Goal: Task Accomplishment & Management: Use online tool/utility

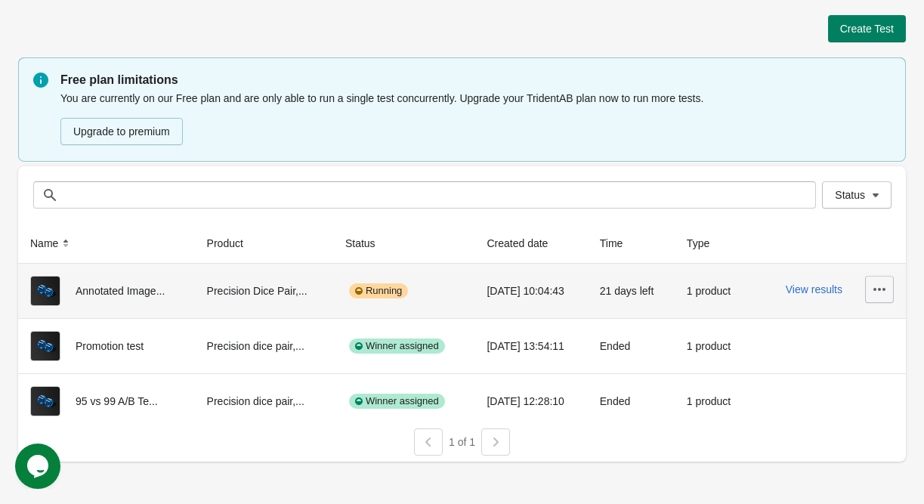
click at [880, 291] on icon "button" at bounding box center [879, 289] width 15 height 15
click at [805, 291] on button "View results" at bounding box center [814, 289] width 57 height 12
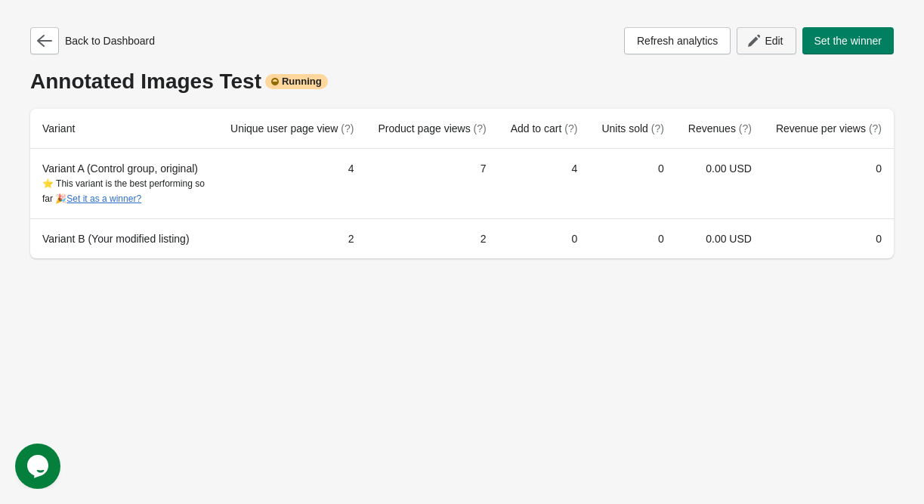
click at [777, 42] on span "Edit" at bounding box center [773, 41] width 18 height 12
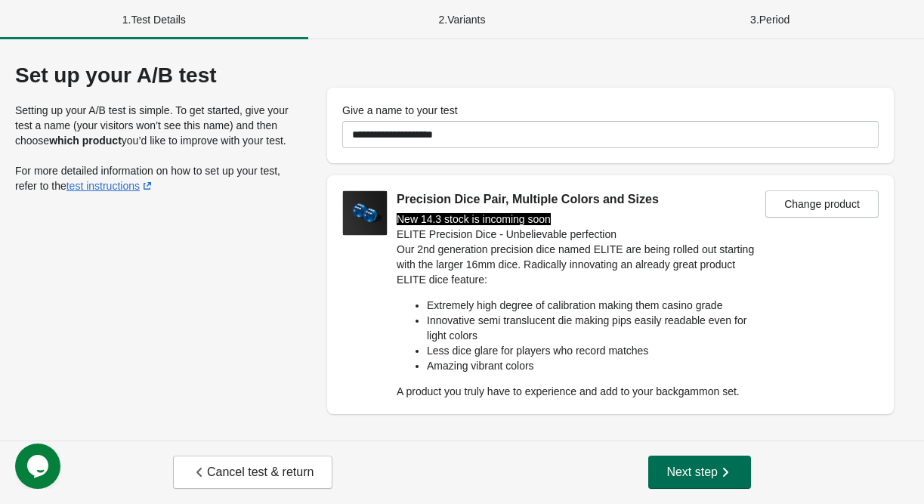
click at [699, 480] on span "Next step" at bounding box center [699, 472] width 66 height 15
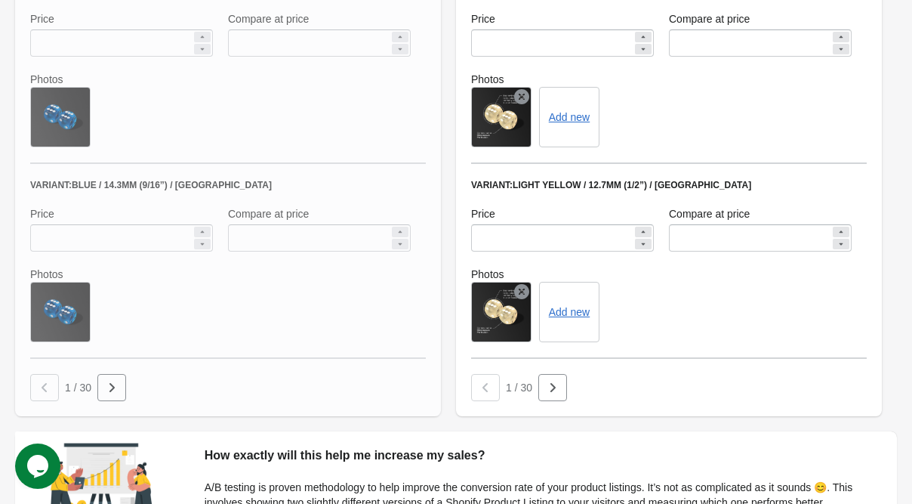
scroll to position [1198, 0]
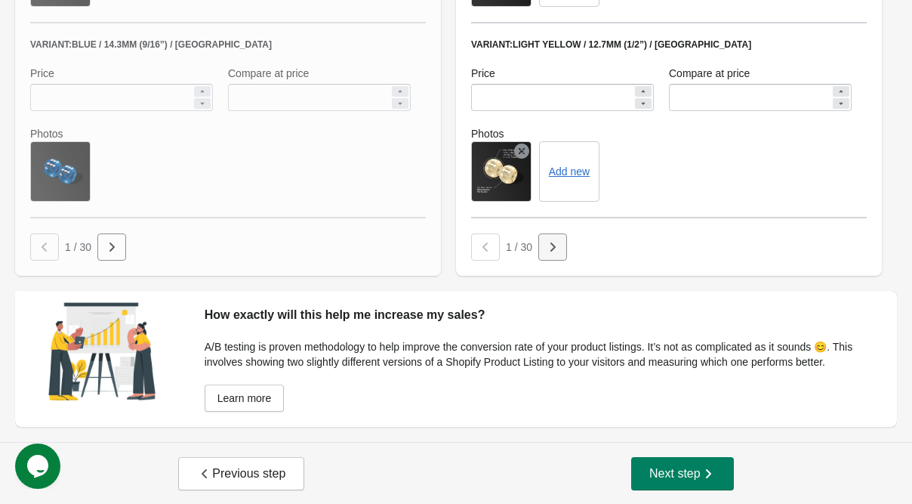
click at [547, 248] on icon "button" at bounding box center [552, 246] width 15 height 15
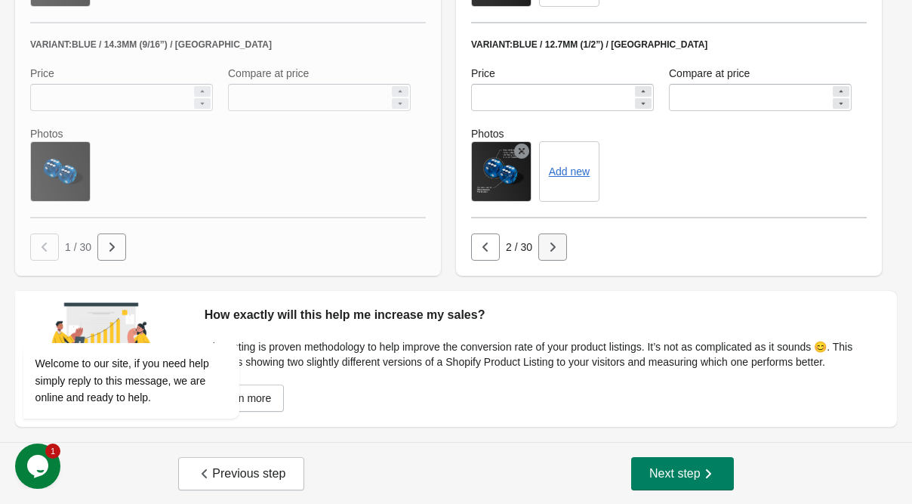
click at [557, 255] on button "button" at bounding box center [553, 246] width 29 height 27
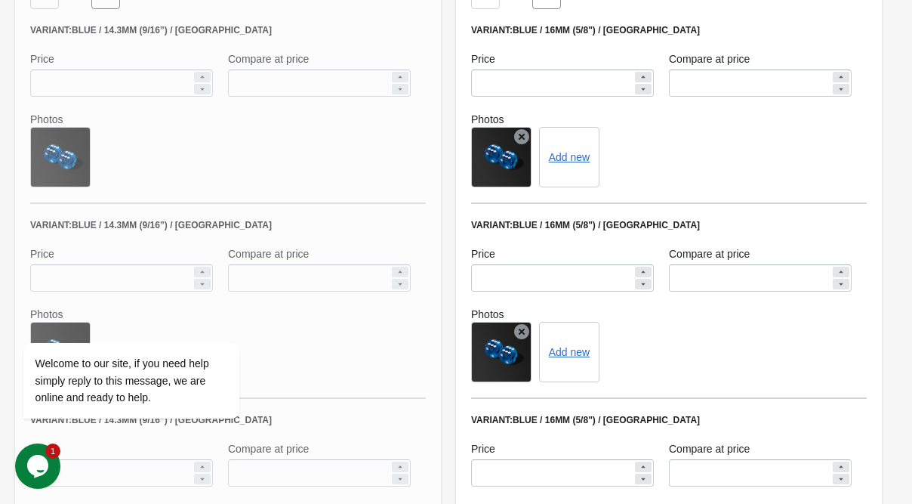
scroll to position [745, 0]
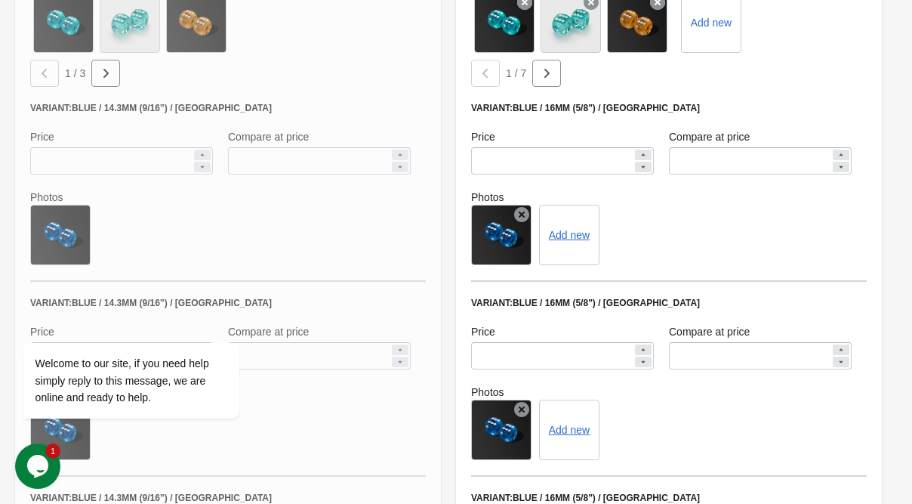
click at [524, 208] on icon at bounding box center [521, 214] width 15 height 15
click at [520, 406] on icon at bounding box center [521, 409] width 15 height 15
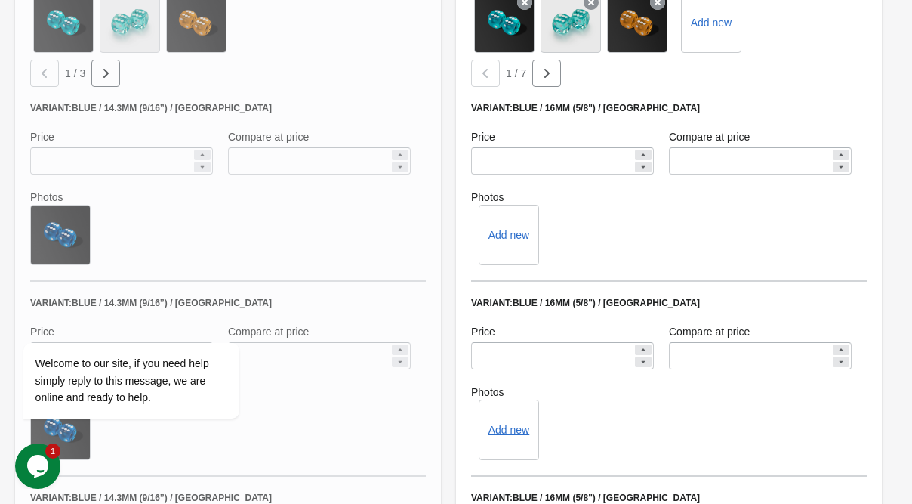
scroll to position [896, 0]
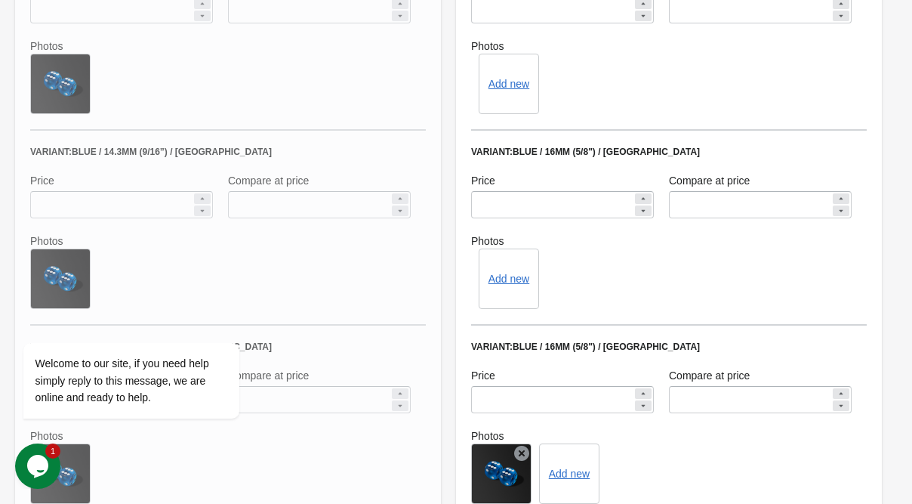
click at [518, 452] on icon at bounding box center [521, 453] width 15 height 15
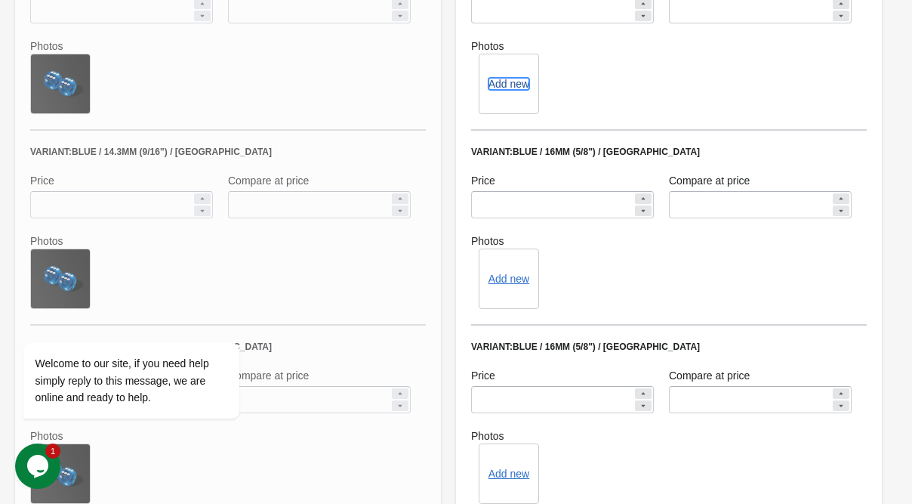
click at [515, 80] on button "Add new" at bounding box center [509, 84] width 41 height 12
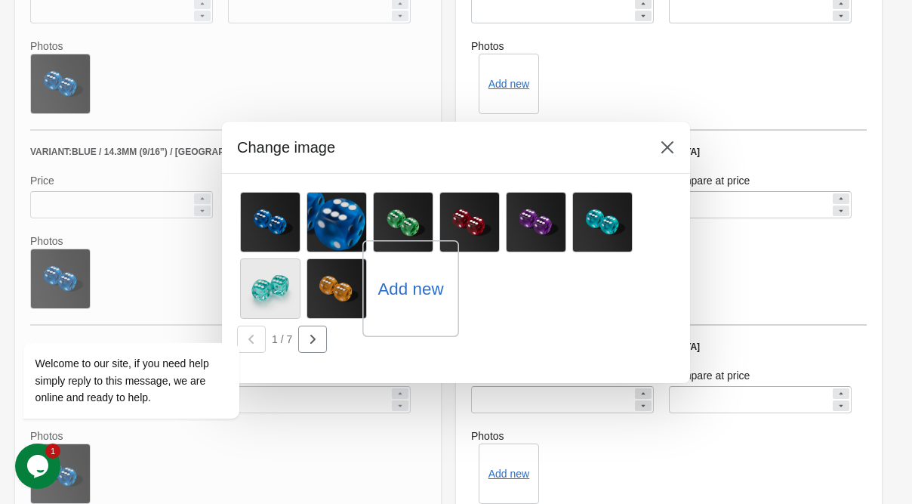
click at [424, 286] on label "Add new" at bounding box center [411, 288] width 66 height 24
click at [0, 0] on input "Add new" at bounding box center [0, 0] width 0 height 0
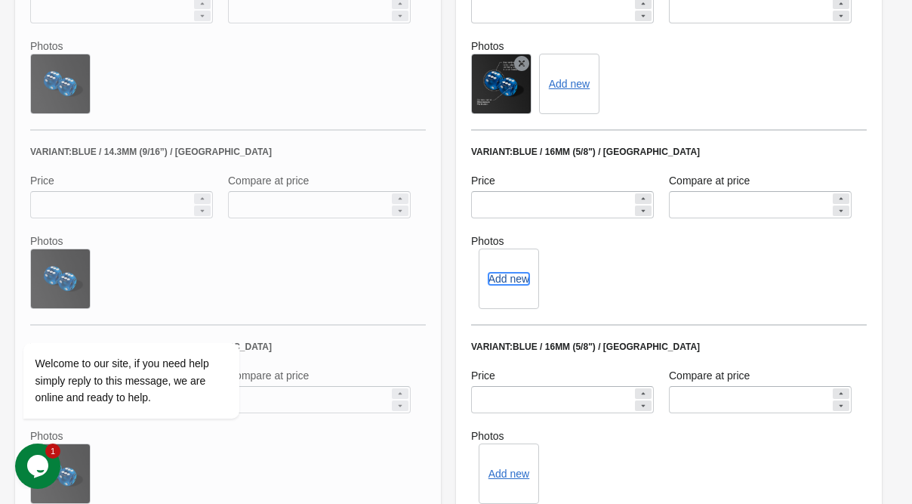
click at [503, 273] on button "Add new" at bounding box center [509, 279] width 41 height 12
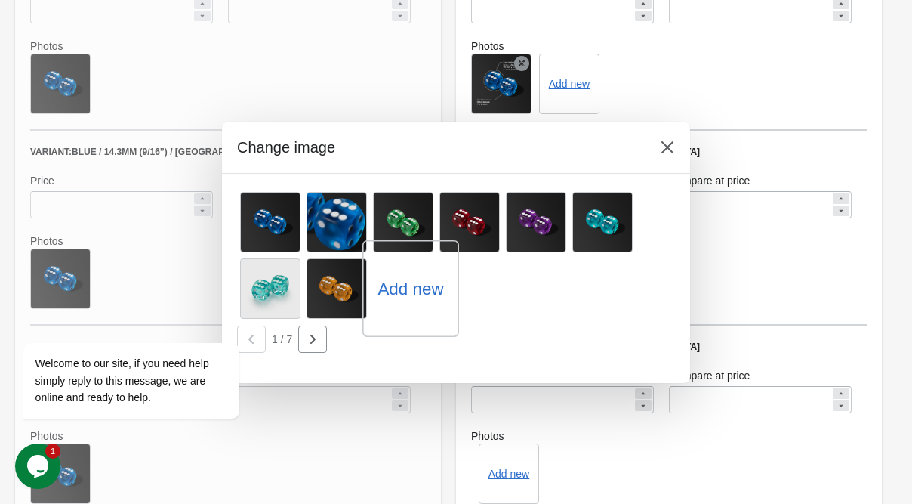
click at [426, 292] on label "Add new" at bounding box center [411, 288] width 66 height 24
click at [0, 0] on input "Add new" at bounding box center [0, 0] width 0 height 0
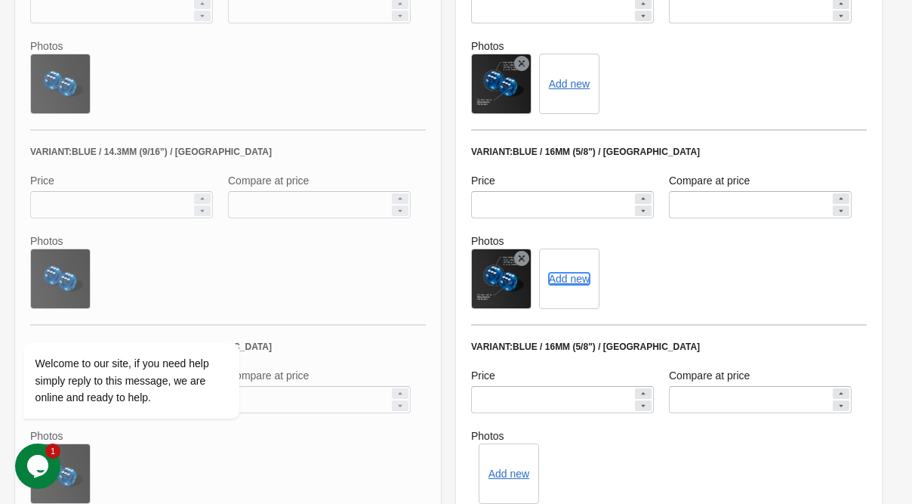
scroll to position [1047, 0]
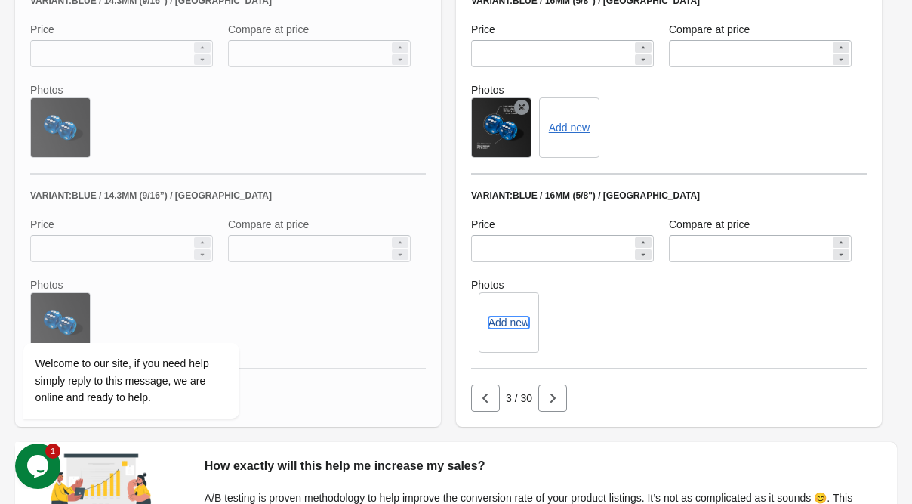
click at [508, 321] on button "Add new" at bounding box center [509, 322] width 41 height 12
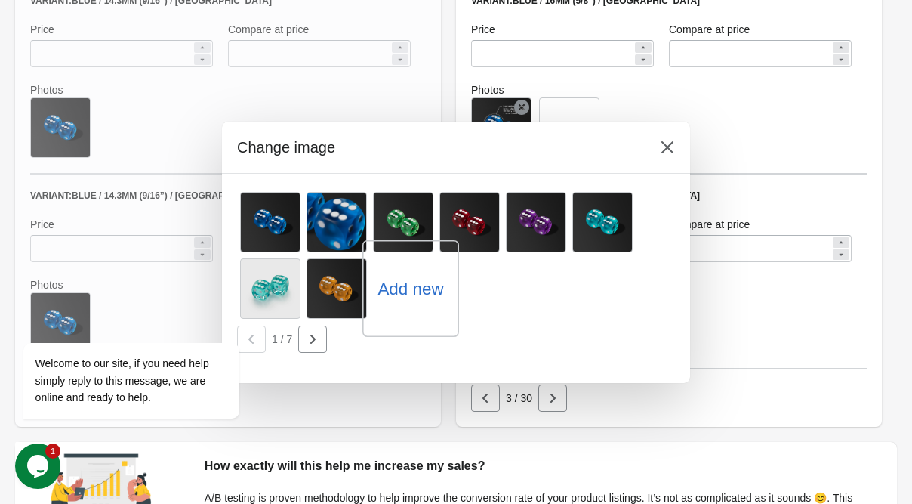
click at [415, 286] on label "Add new" at bounding box center [411, 288] width 66 height 24
click at [0, 0] on input "Add new" at bounding box center [0, 0] width 0 height 0
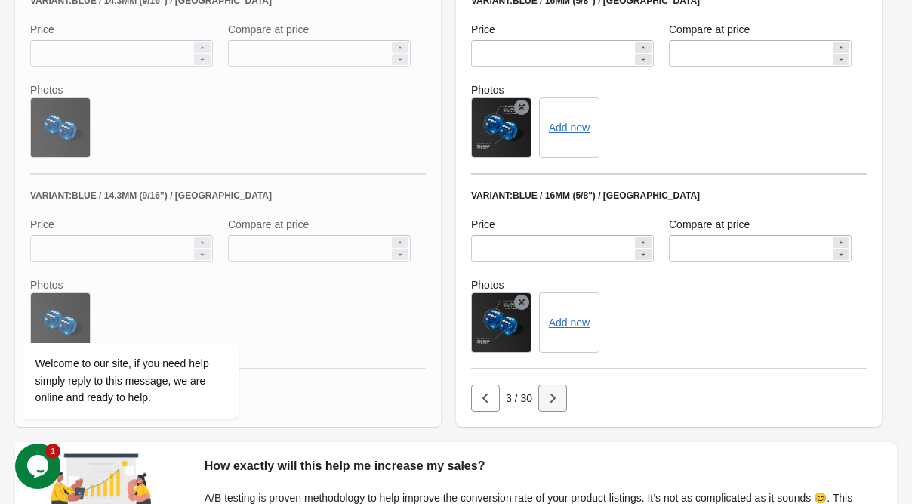
click at [547, 391] on icon "button" at bounding box center [552, 398] width 15 height 15
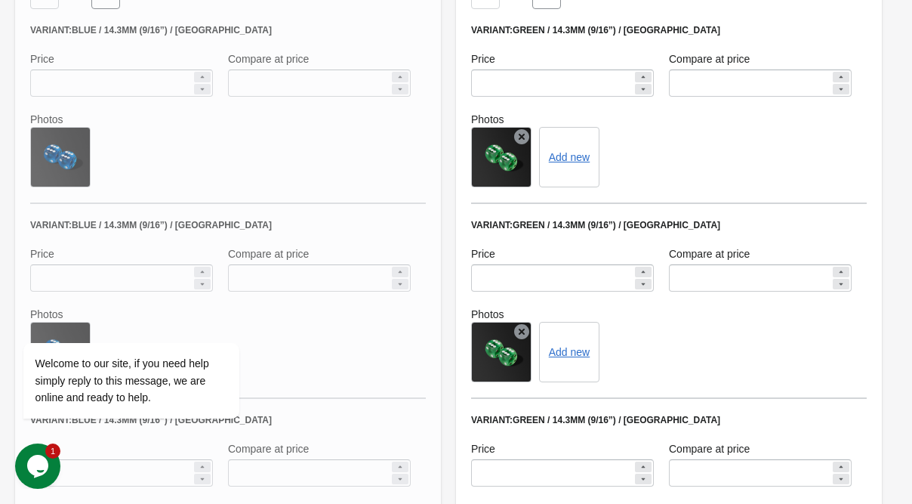
scroll to position [745, 0]
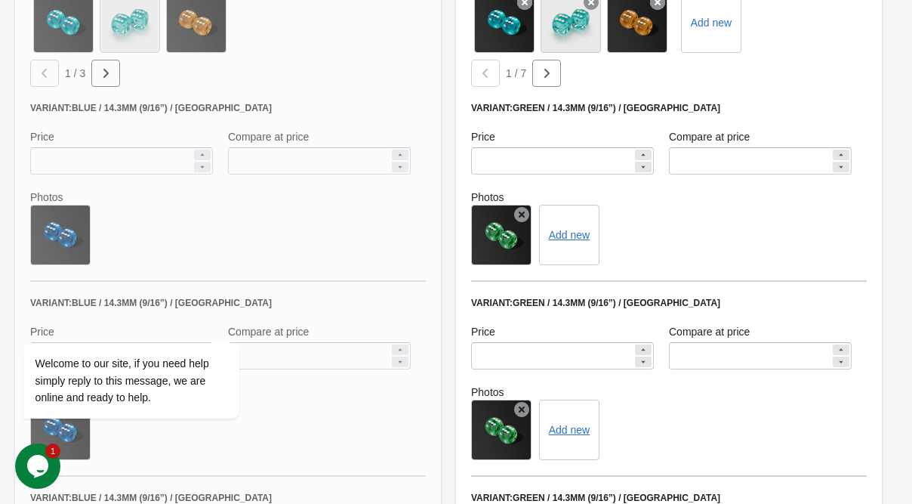
click at [523, 213] on icon at bounding box center [521, 214] width 15 height 15
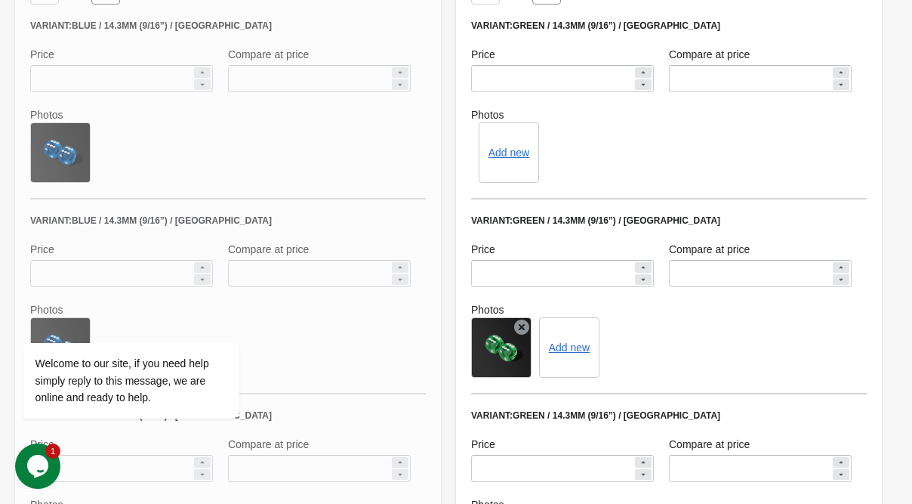
scroll to position [896, 0]
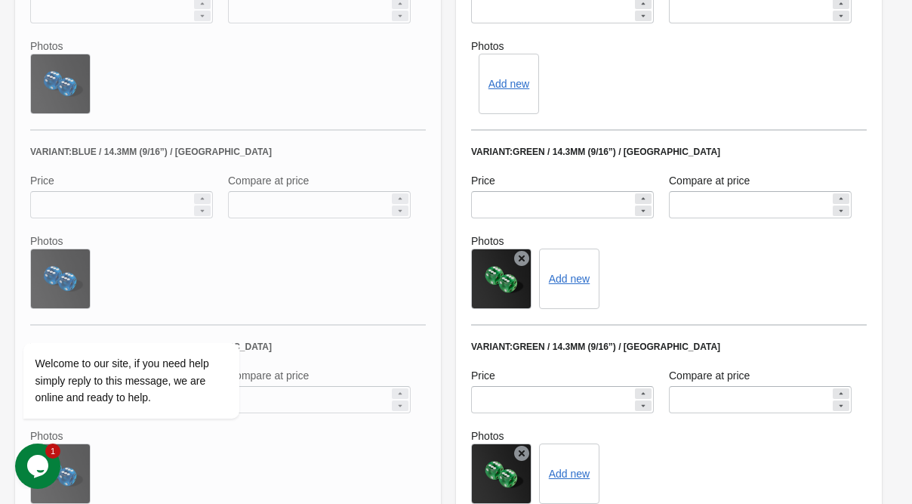
click at [526, 258] on icon at bounding box center [521, 258] width 15 height 15
click at [521, 453] on icon at bounding box center [521, 453] width 15 height 15
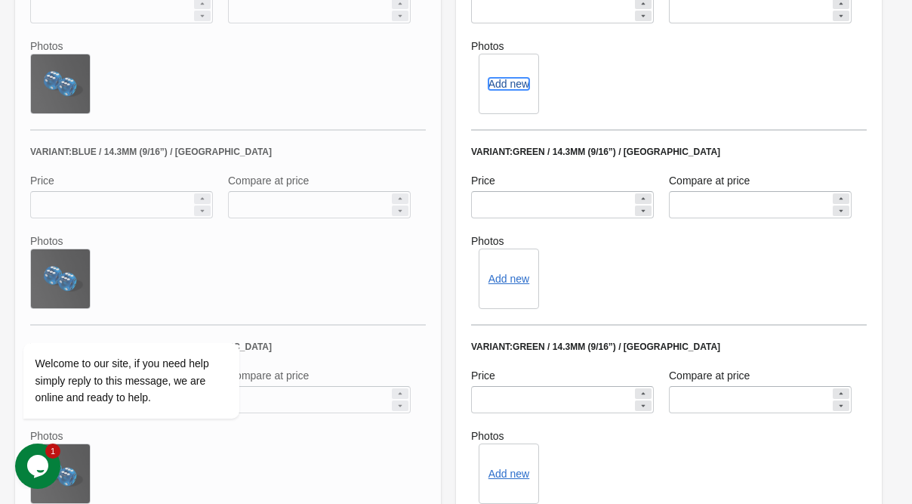
click at [509, 86] on button "Add new" at bounding box center [509, 84] width 41 height 12
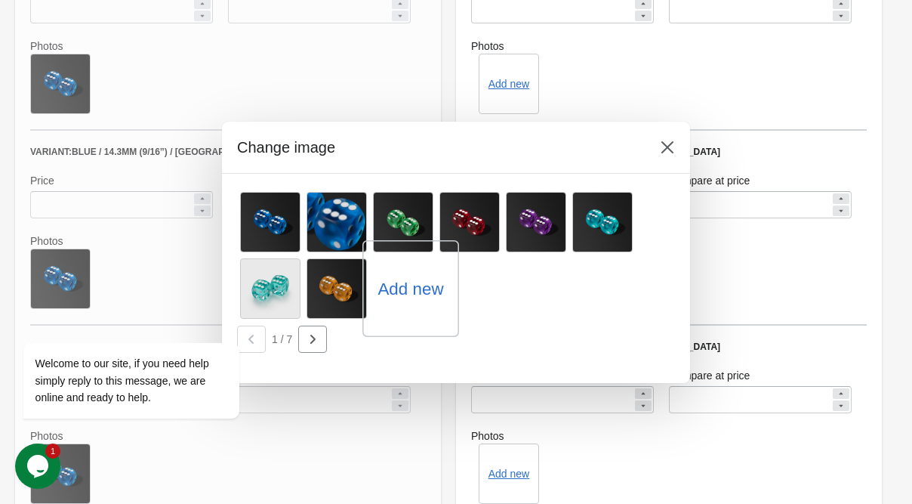
click at [409, 279] on label "Add new" at bounding box center [411, 288] width 66 height 24
click at [0, 0] on input "Add new" at bounding box center [0, 0] width 0 height 0
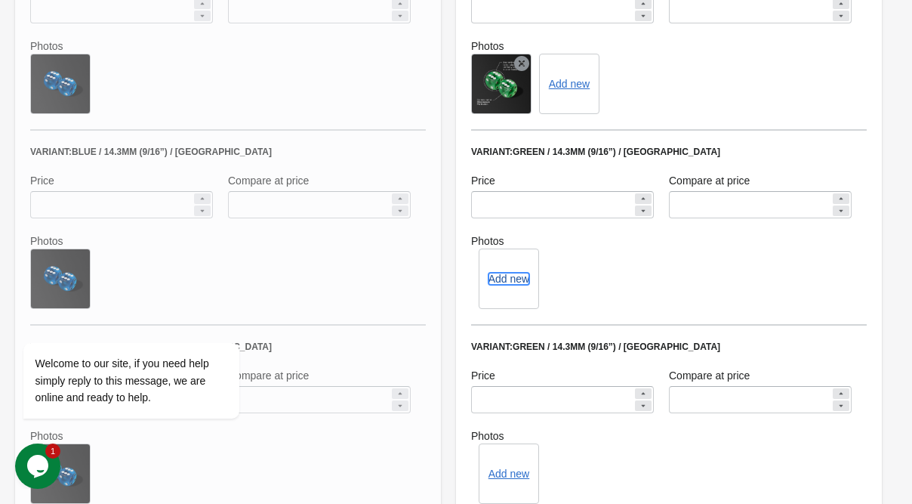
click at [517, 279] on button "Add new" at bounding box center [509, 279] width 41 height 12
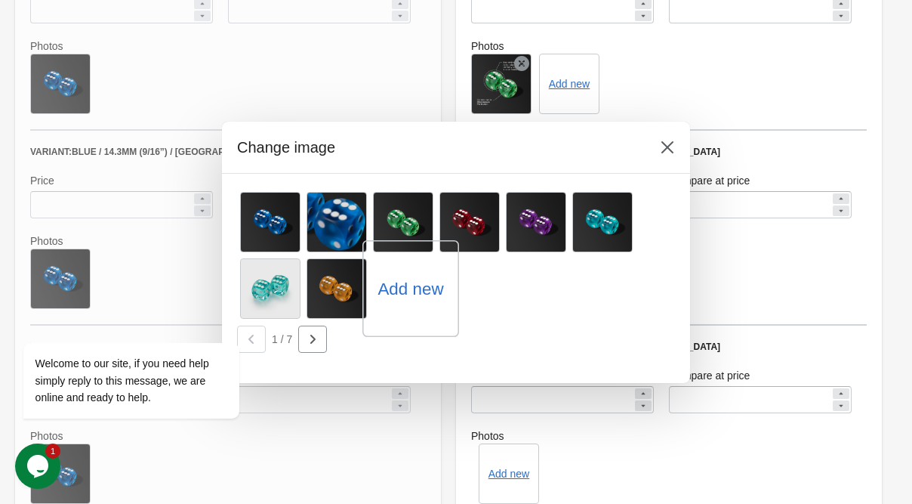
click at [402, 285] on label "Add new" at bounding box center [411, 288] width 66 height 24
click at [0, 0] on input "Add new" at bounding box center [0, 0] width 0 height 0
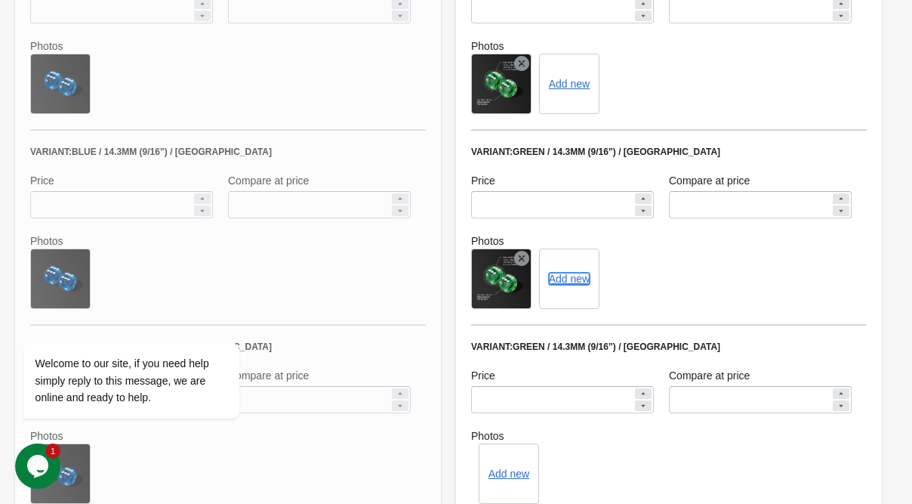
scroll to position [1047, 0]
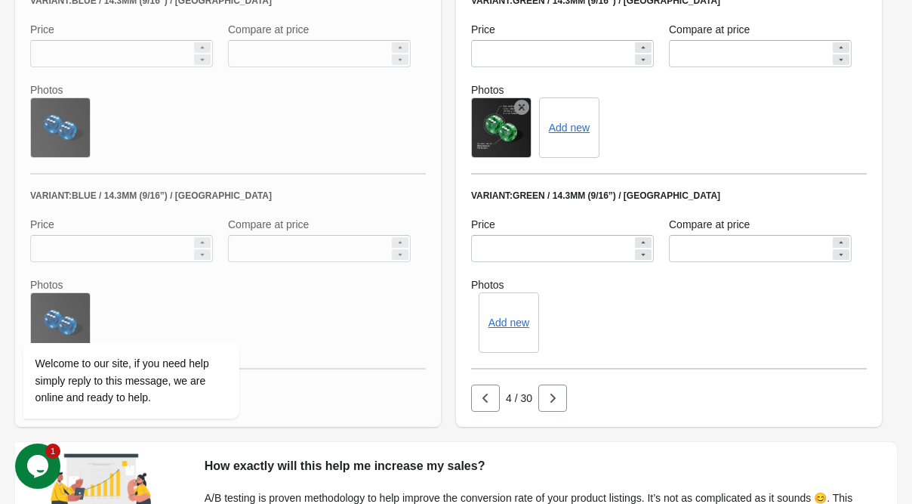
click at [490, 335] on div "Add new" at bounding box center [509, 322] width 60 height 60
click at [494, 330] on div "Add new" at bounding box center [509, 322] width 60 height 60
click at [497, 325] on button "Add new" at bounding box center [509, 322] width 41 height 12
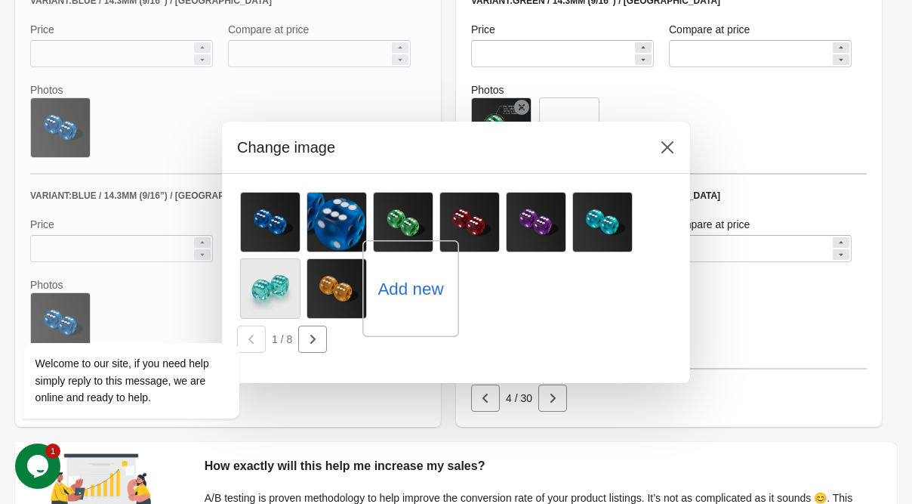
click at [400, 289] on label "Add new" at bounding box center [411, 288] width 66 height 24
click at [0, 0] on input "Add new" at bounding box center [0, 0] width 0 height 0
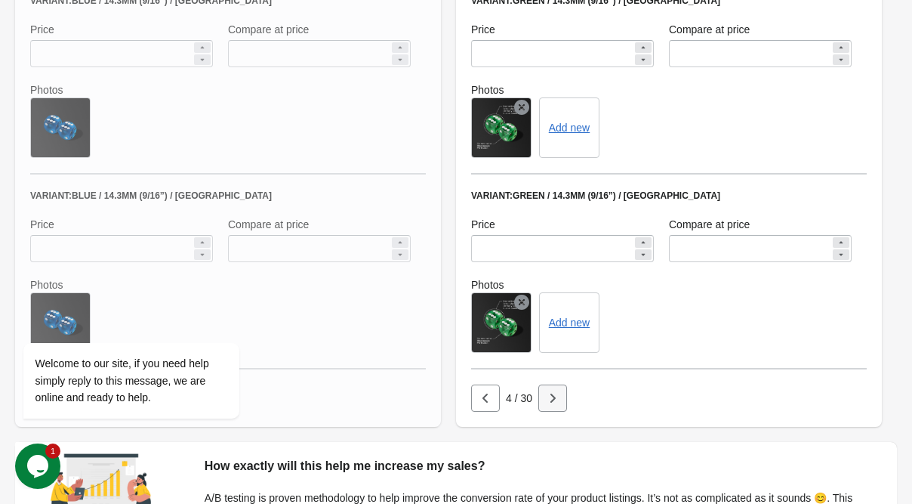
click at [554, 397] on icon "button" at bounding box center [552, 398] width 15 height 15
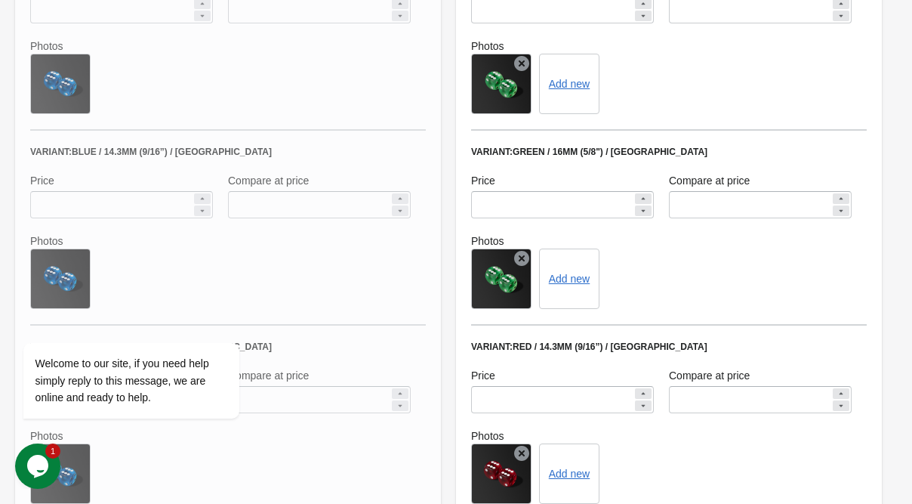
click at [517, 58] on icon at bounding box center [521, 63] width 15 height 15
click at [524, 259] on icon at bounding box center [521, 258] width 15 height 15
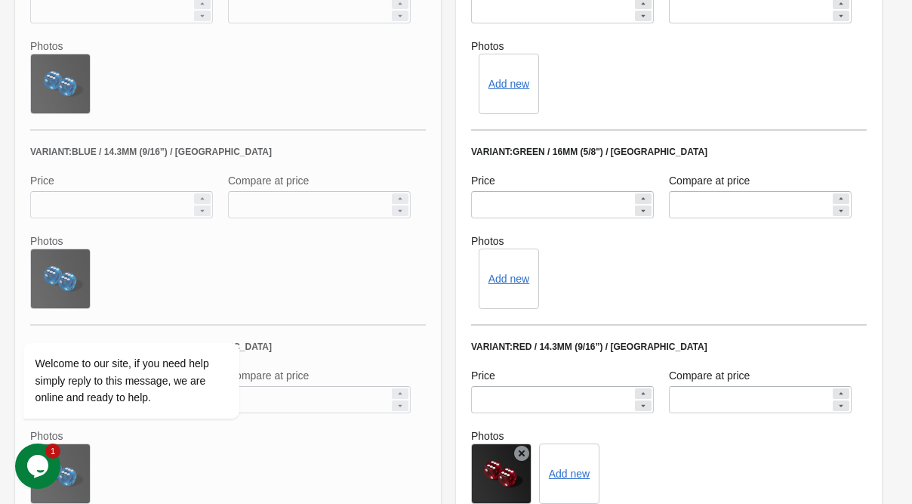
click at [511, 71] on div "Add new" at bounding box center [509, 84] width 60 height 60
click at [502, 86] on button "Add new" at bounding box center [509, 84] width 41 height 12
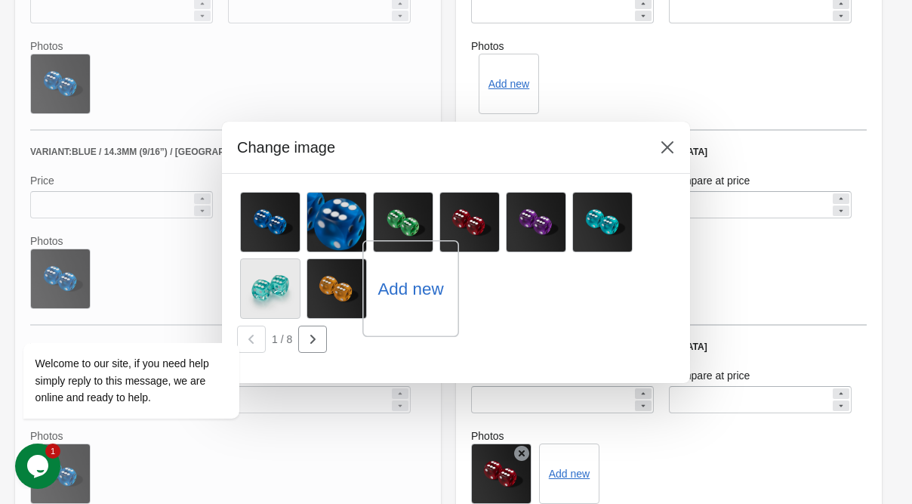
click at [415, 286] on label "Add new" at bounding box center [411, 288] width 66 height 24
click at [0, 0] on input "Add new" at bounding box center [0, 0] width 0 height 0
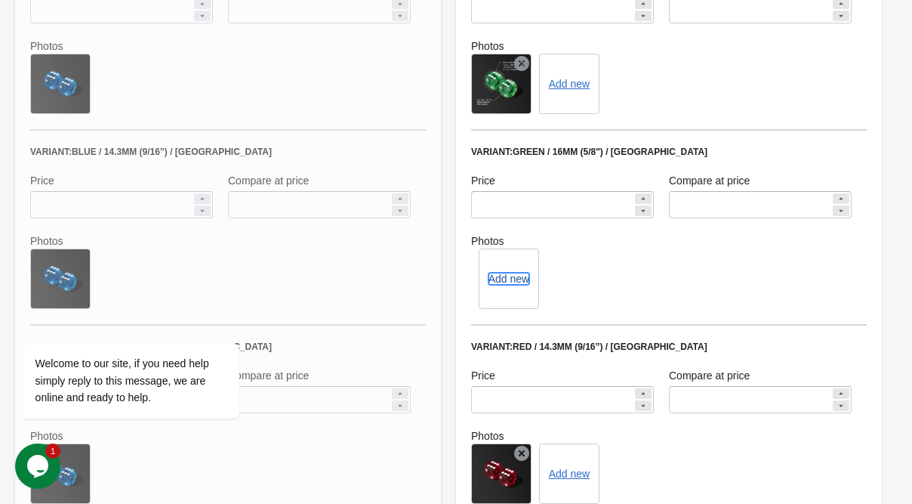
click at [511, 276] on button "Add new" at bounding box center [509, 279] width 41 height 12
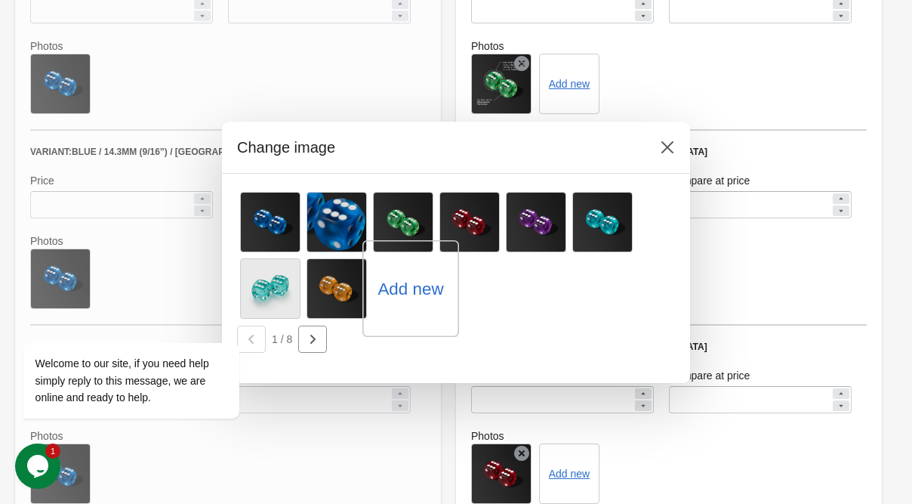
click at [403, 286] on label "Add new" at bounding box center [411, 288] width 66 height 24
click at [0, 0] on input "Add new" at bounding box center [0, 0] width 0 height 0
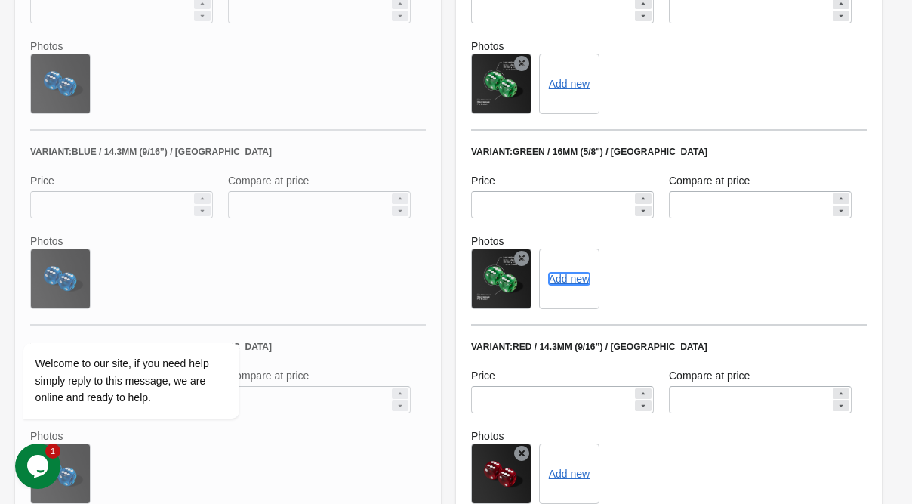
scroll to position [1198, 0]
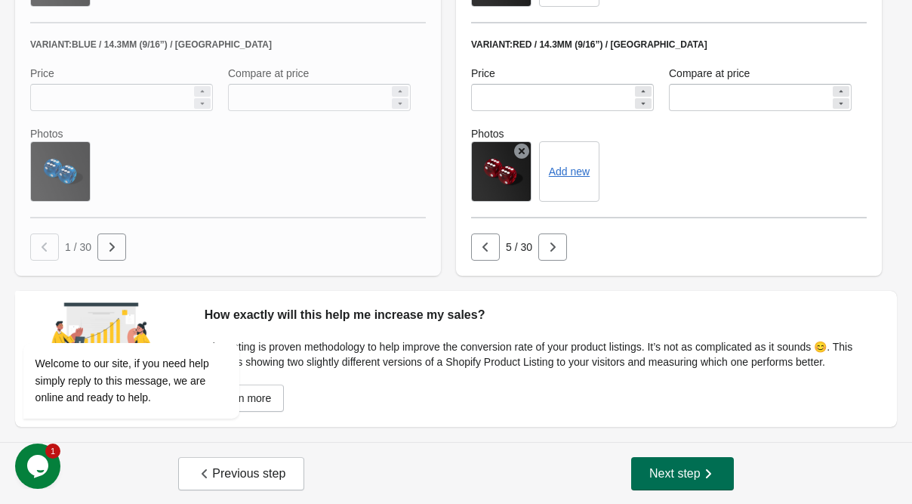
click at [671, 471] on span "Next step" at bounding box center [683, 473] width 66 height 15
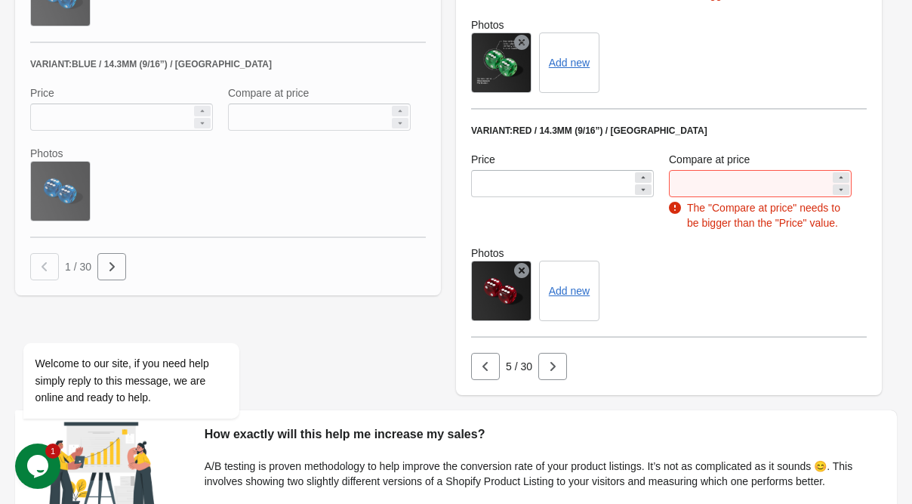
scroll to position [1047, 0]
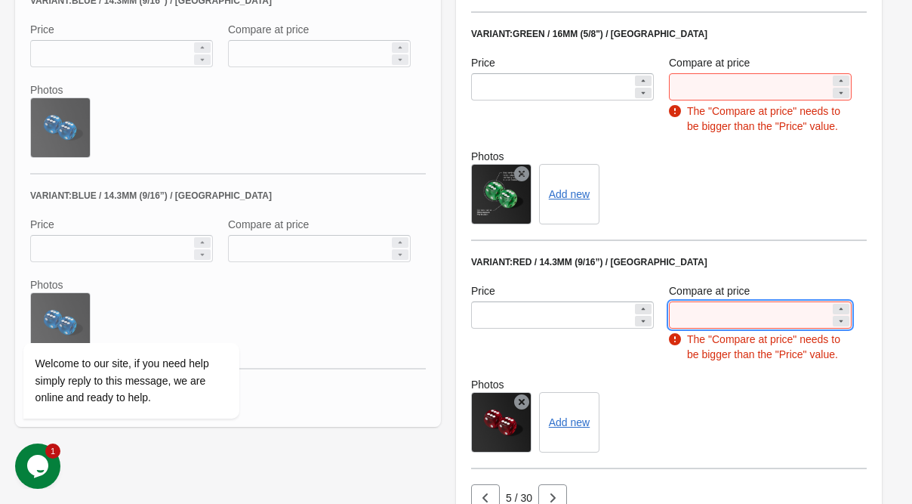
click at [710, 313] on input "*****" at bounding box center [750, 314] width 162 height 27
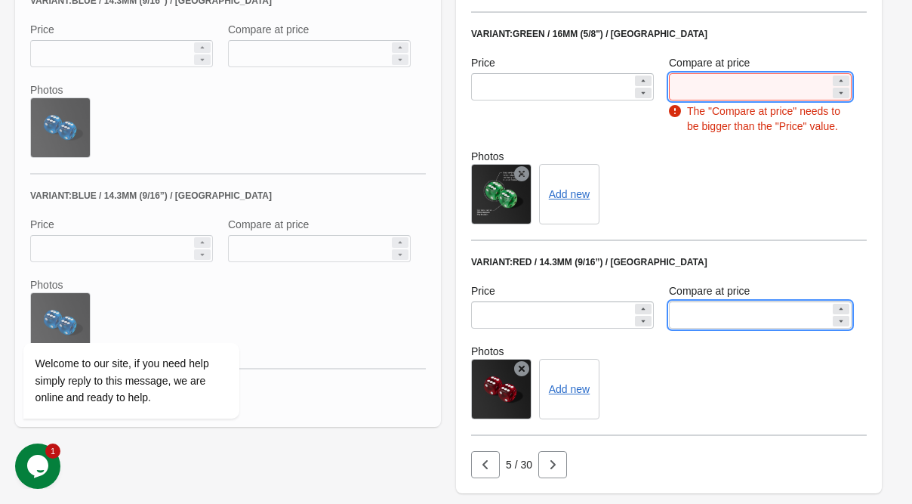
click at [739, 97] on input "*****" at bounding box center [750, 86] width 162 height 27
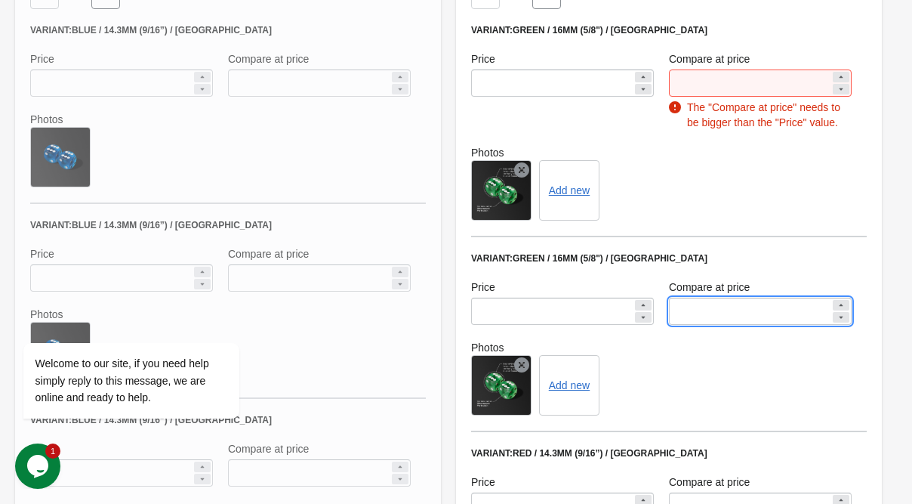
scroll to position [745, 0]
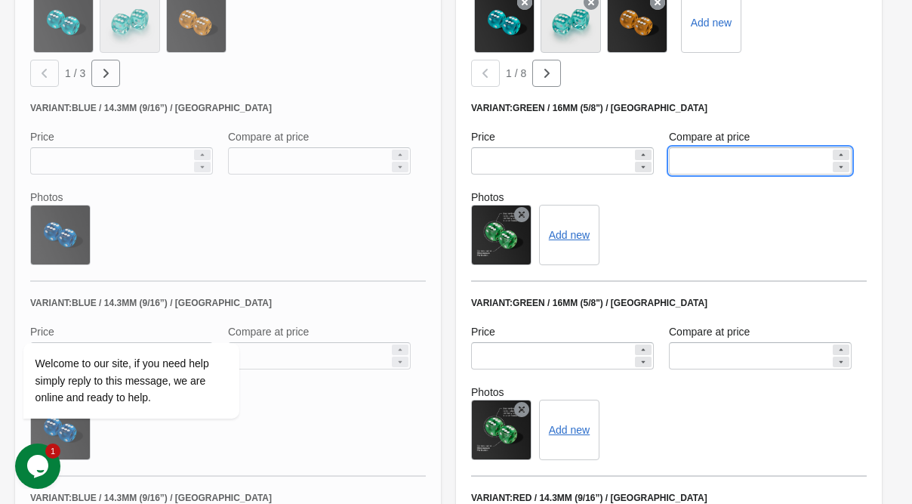
click at [725, 165] on input "*****" at bounding box center [750, 160] width 162 height 27
click at [708, 215] on div "Add new" at bounding box center [669, 235] width 396 height 60
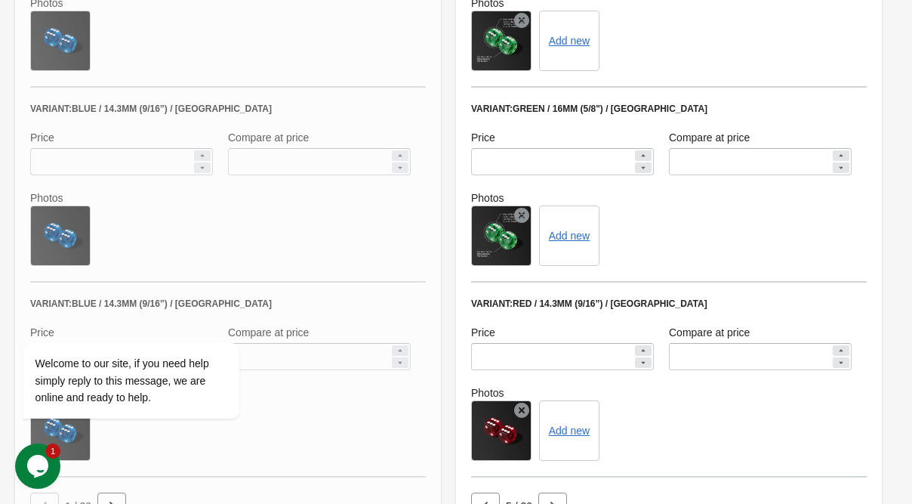
scroll to position [1198, 0]
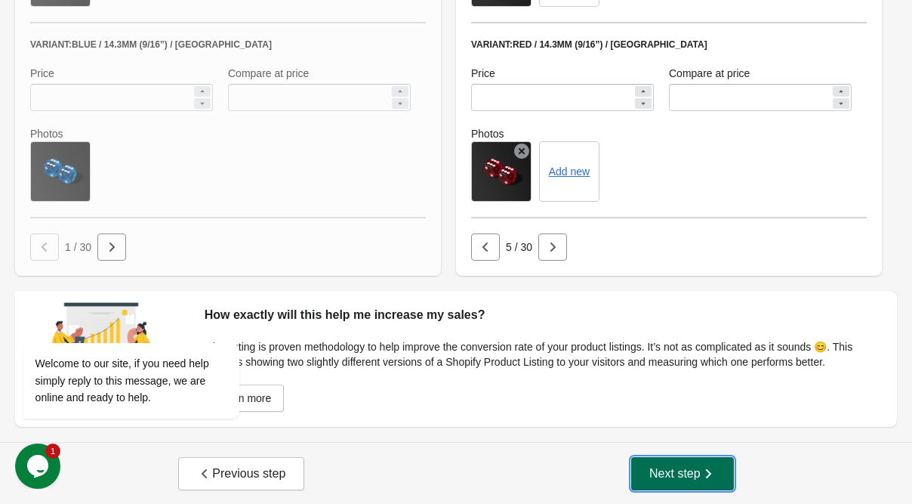
click at [687, 467] on span "Next step" at bounding box center [683, 473] width 66 height 15
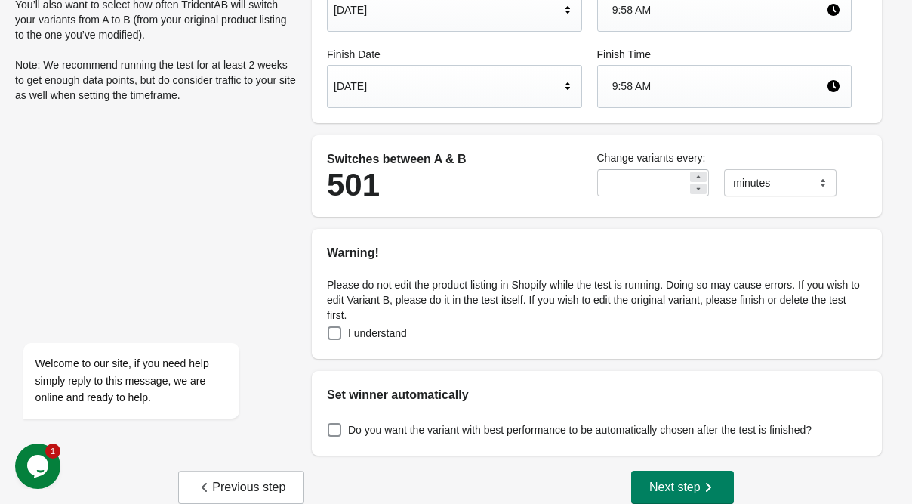
scroll to position [181, 0]
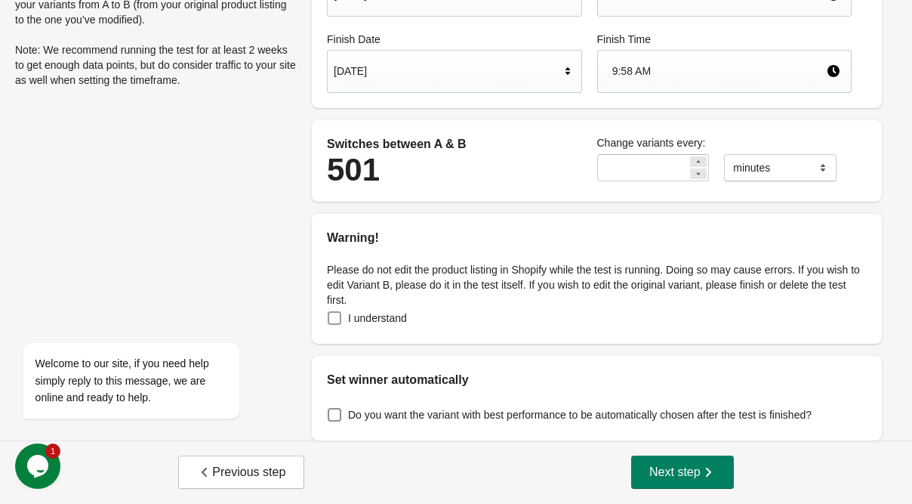
click at [387, 317] on span "I understand" at bounding box center [377, 317] width 59 height 15
click at [663, 466] on span "Next step" at bounding box center [683, 472] width 66 height 15
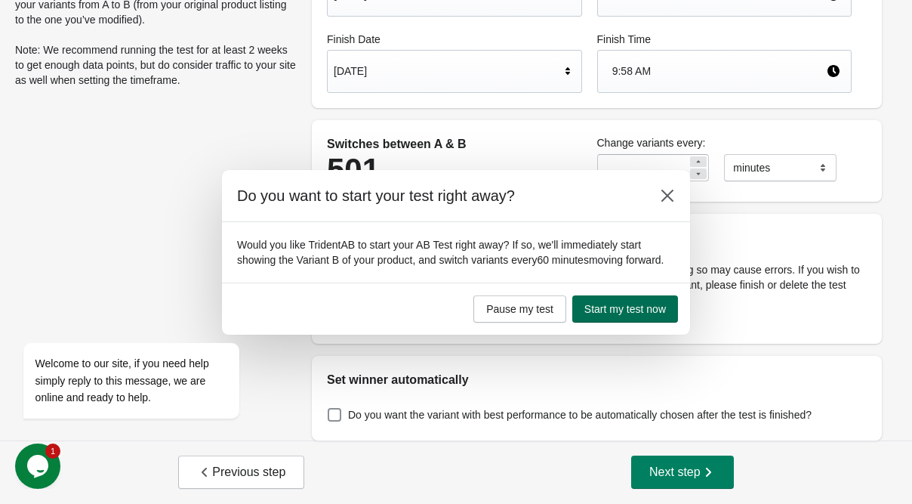
click at [616, 310] on span "Start my test now" at bounding box center [626, 309] width 82 height 12
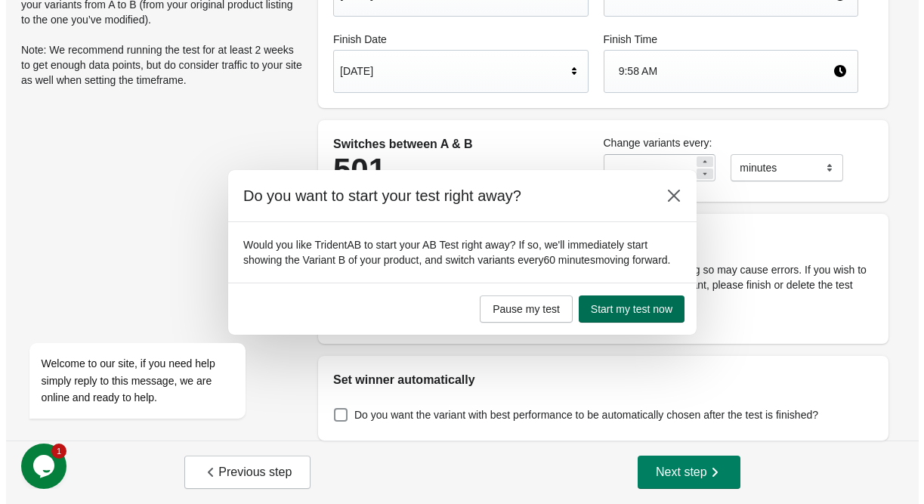
scroll to position [0, 0]
